Goal: Check status: Check status

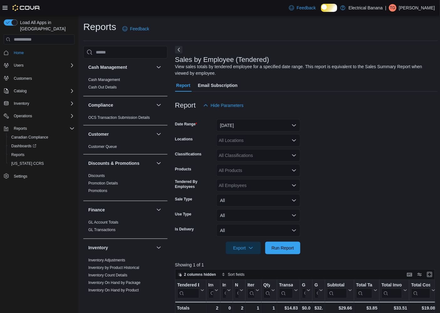
scroll to position [404, 0]
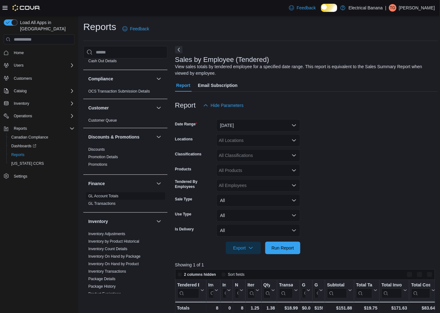
scroll to position [139, 0]
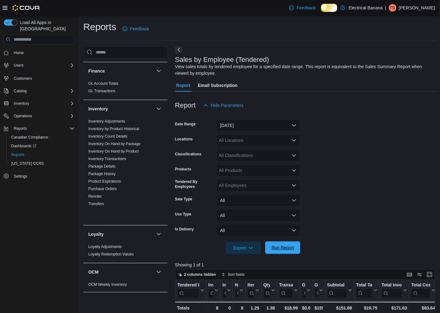
click at [287, 251] on span "Run Report" at bounding box center [282, 248] width 23 height 6
